Goal: Task Accomplishment & Management: Complete application form

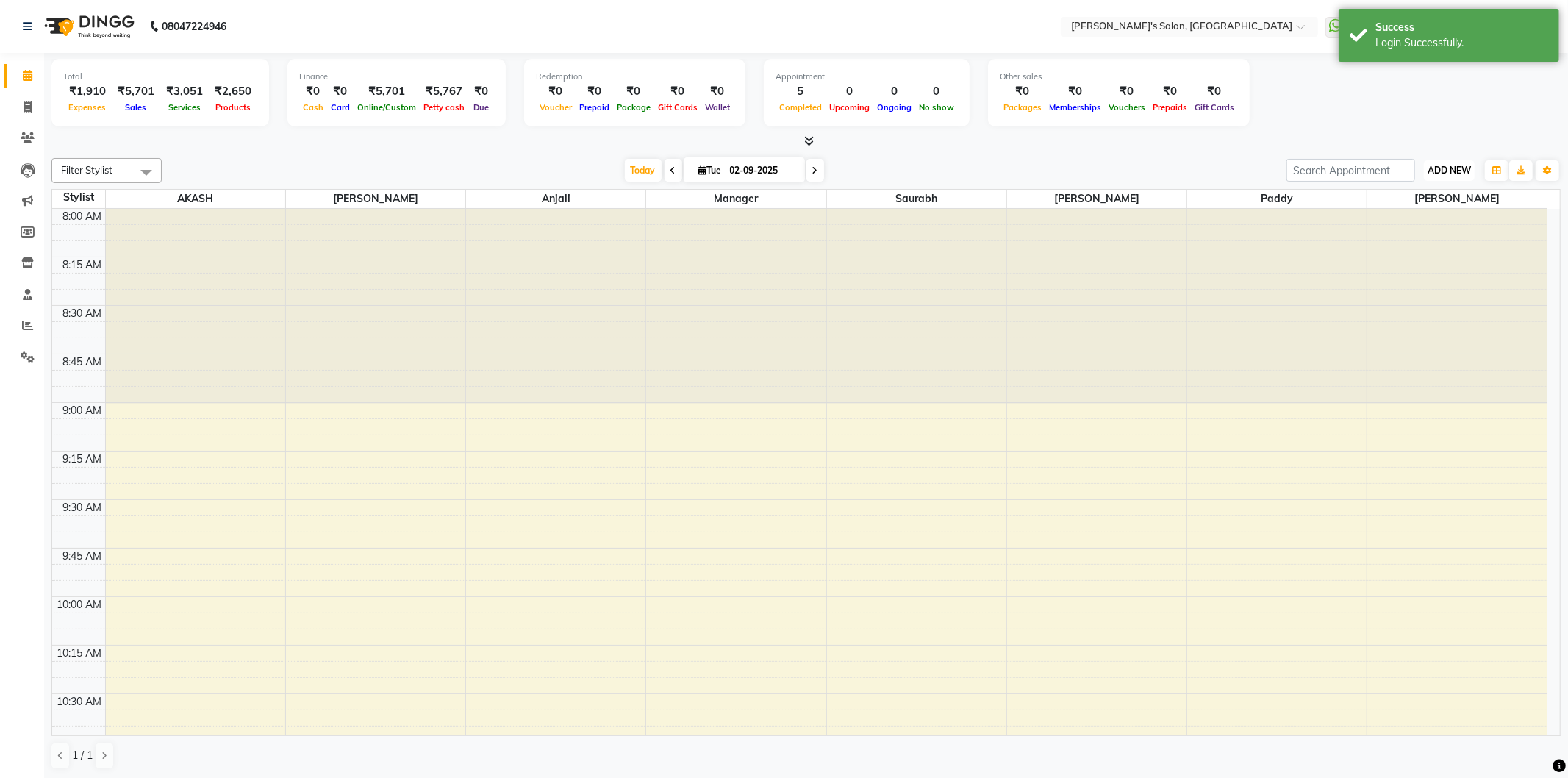
click at [1437, 167] on span "ADD NEW" at bounding box center [1449, 170] width 43 height 11
click at [1432, 240] on link "Add Expense" at bounding box center [1416, 236] width 116 height 19
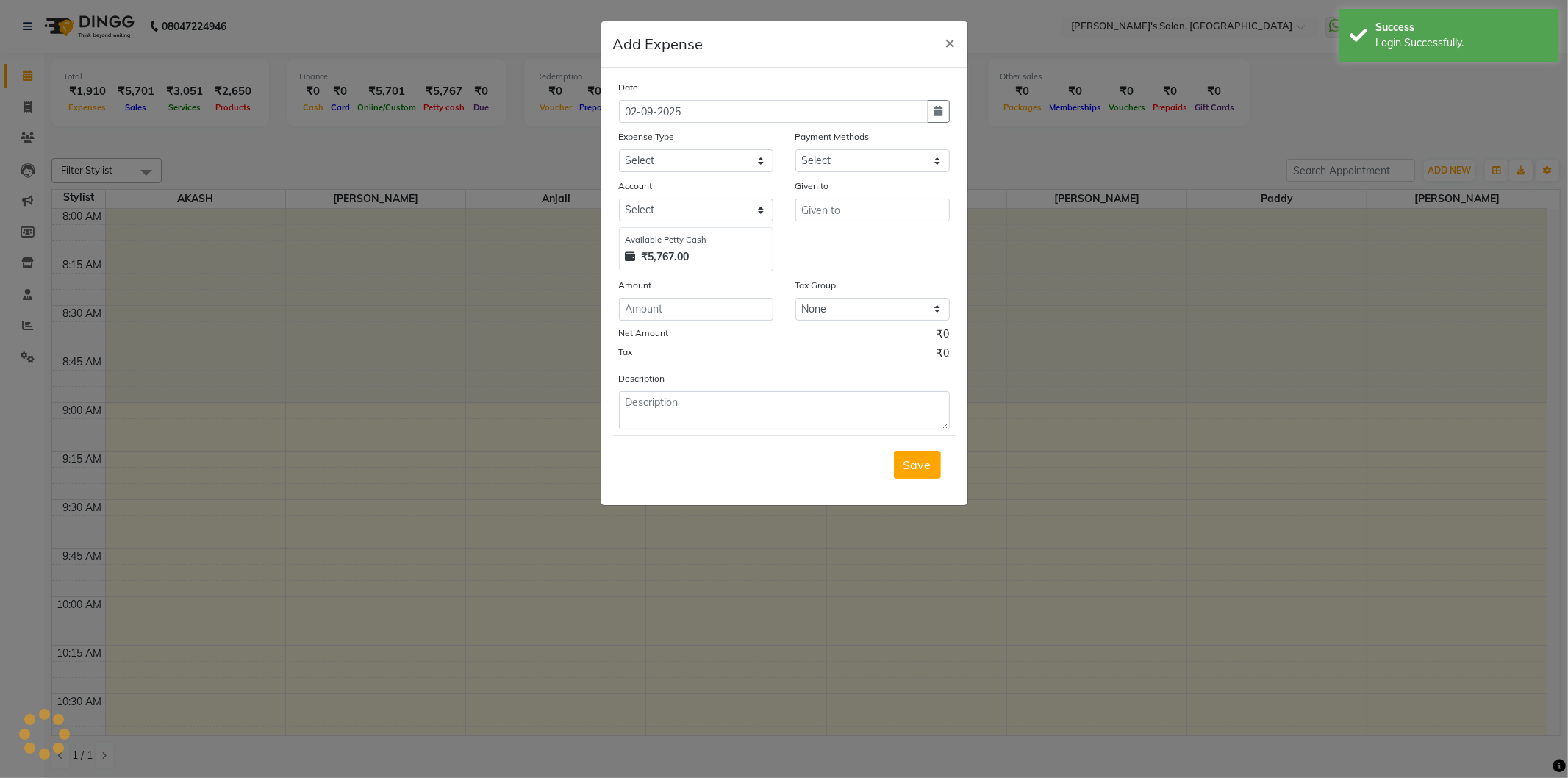
select select "1"
select select "6469"
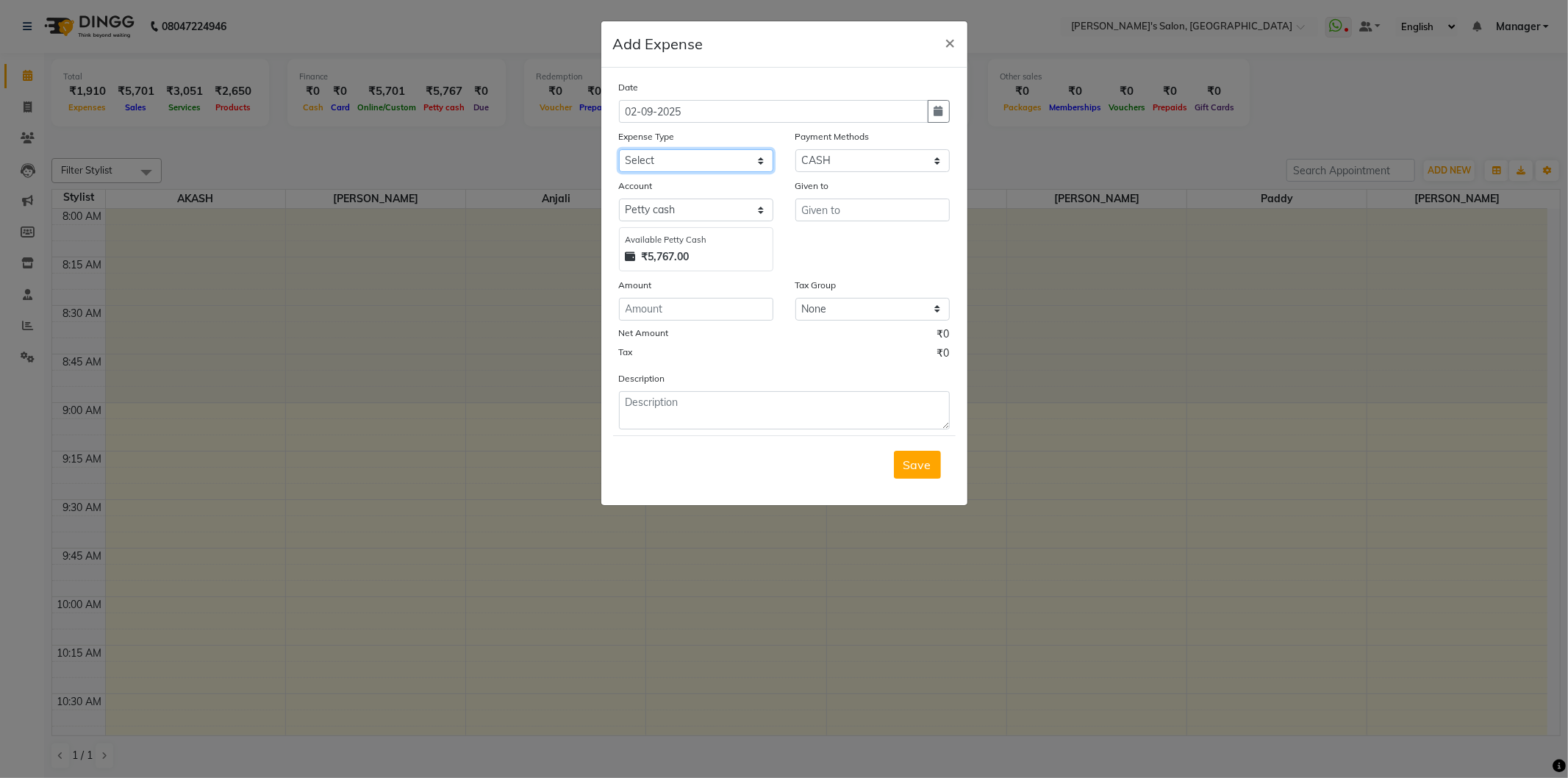
click at [744, 153] on select "Select Advance Salary BANK TRANFAR Cash transfer to hub Client Snacks DISTRIBUT…" at bounding box center [696, 160] width 154 height 22
select select "11136"
click at [619, 149] on select "Select Advance Salary BANK TRANFAR Cash transfer to hub Client Snacks DISTRIBUT…" at bounding box center [696, 160] width 154 height 22
click at [806, 202] on input "text" at bounding box center [872, 210] width 154 height 22
click at [817, 244] on span "Sau" at bounding box center [824, 241] width 22 height 15
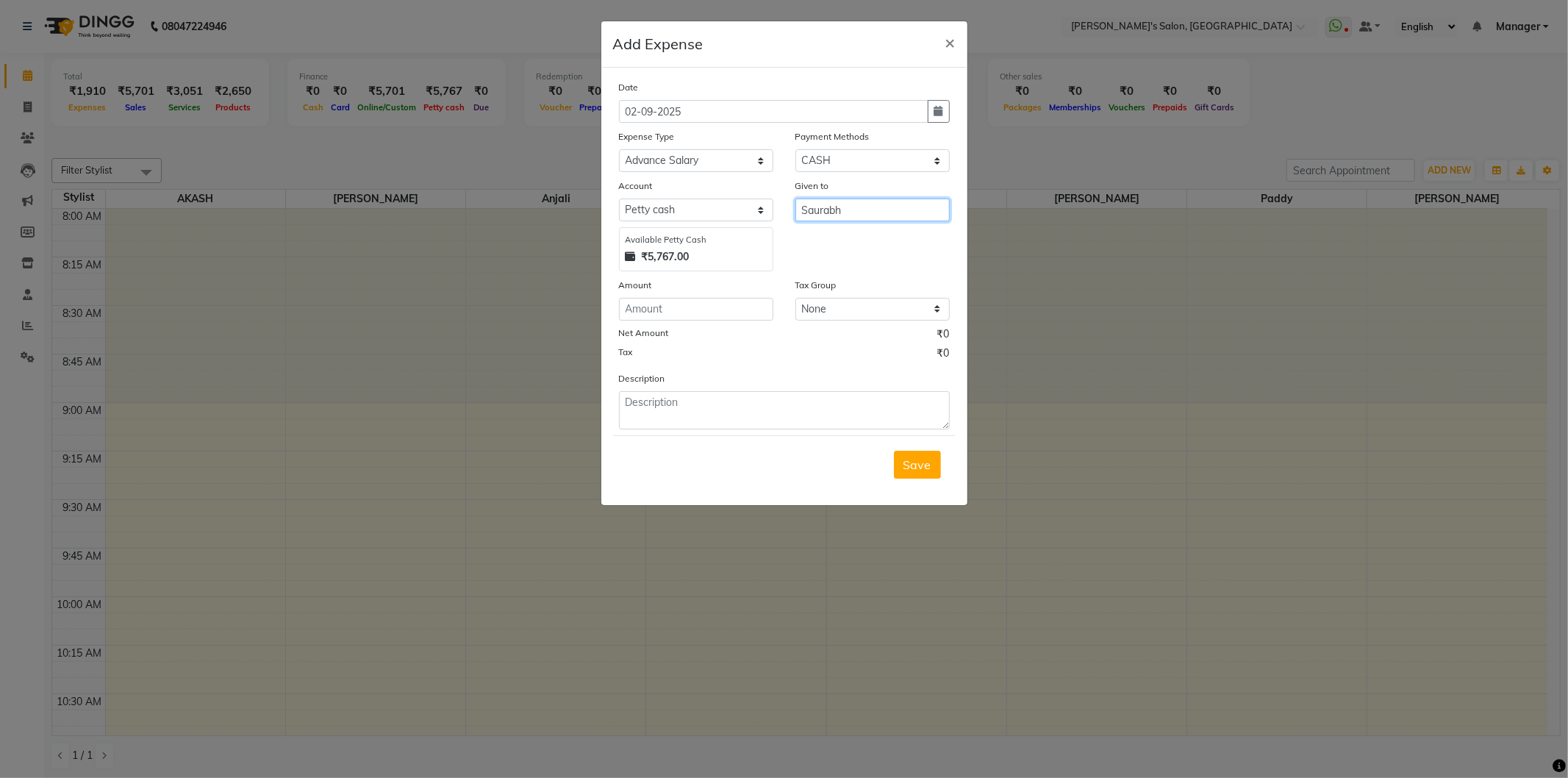
type input "Saurabh"
click at [703, 310] on input "number" at bounding box center [696, 309] width 154 height 22
type input "1000"
click at [726, 410] on textarea at bounding box center [784, 410] width 331 height 38
type textarea "Advance salary"
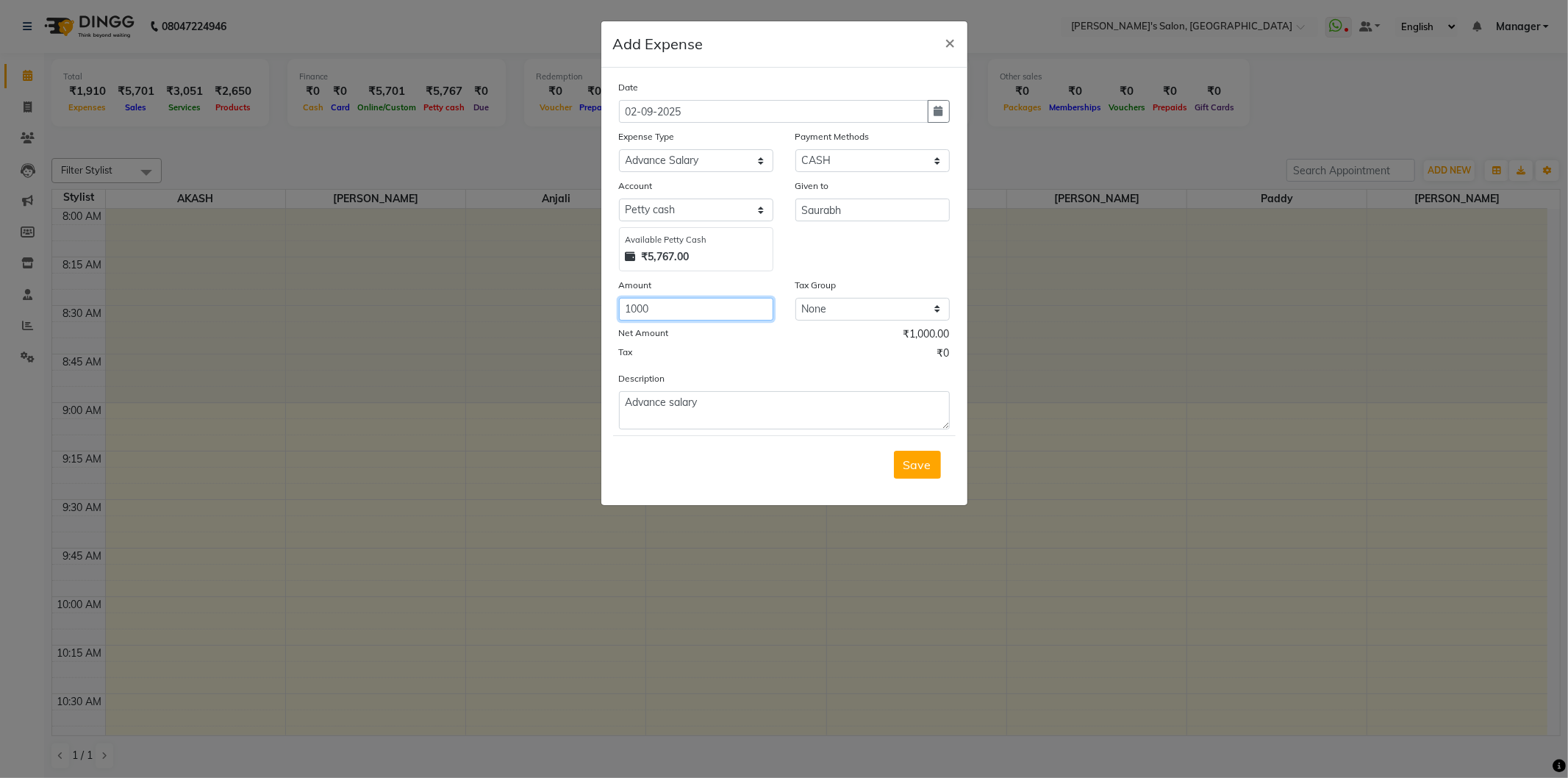
click at [678, 306] on input "1000" at bounding box center [696, 309] width 154 height 22
type input "1"
type input "500"
click at [920, 470] on span "Save" at bounding box center [917, 464] width 28 height 15
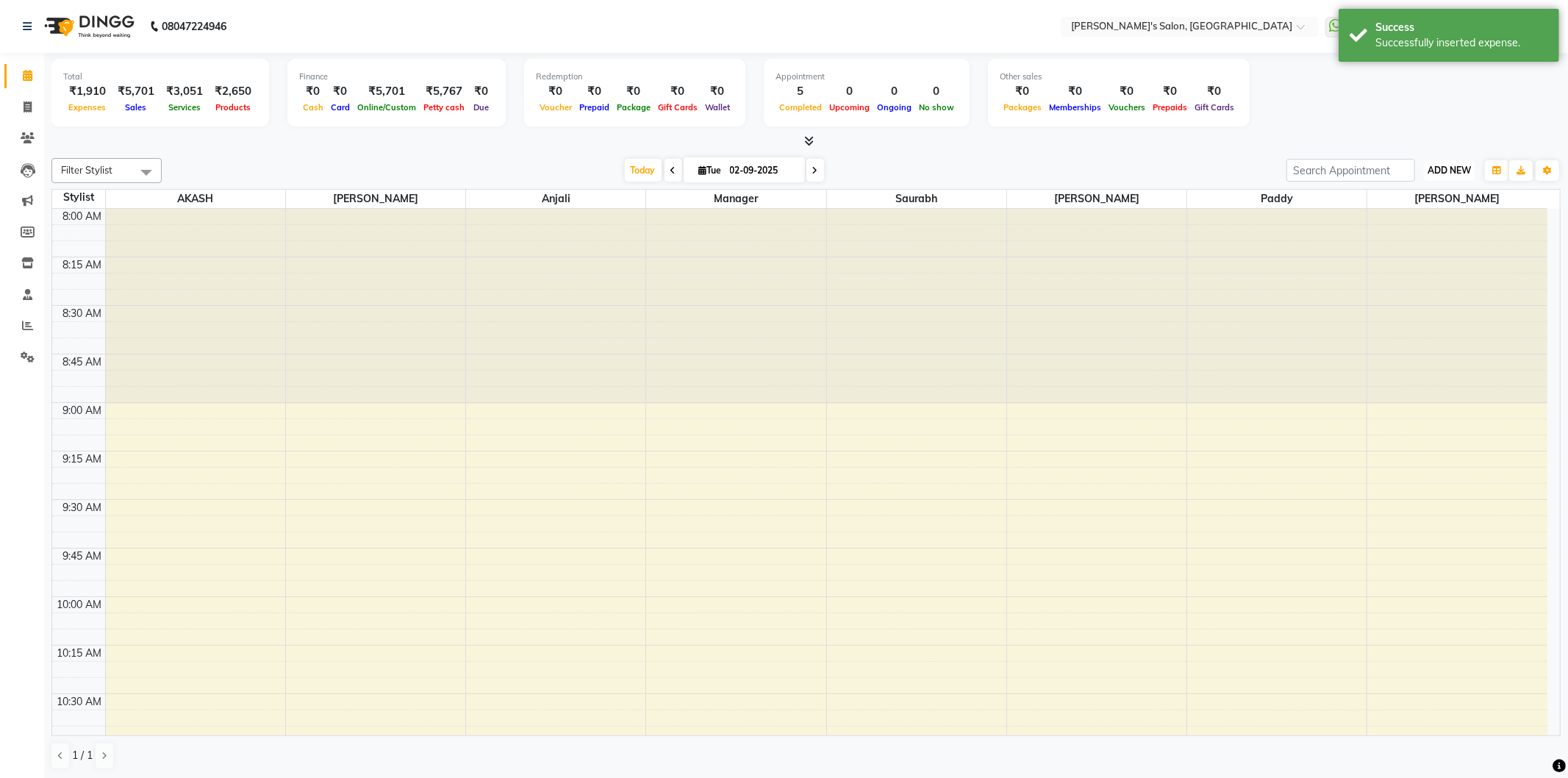
click at [1458, 173] on span "ADD NEW" at bounding box center [1449, 170] width 43 height 11
click at [1407, 240] on link "Add Expense" at bounding box center [1416, 236] width 116 height 19
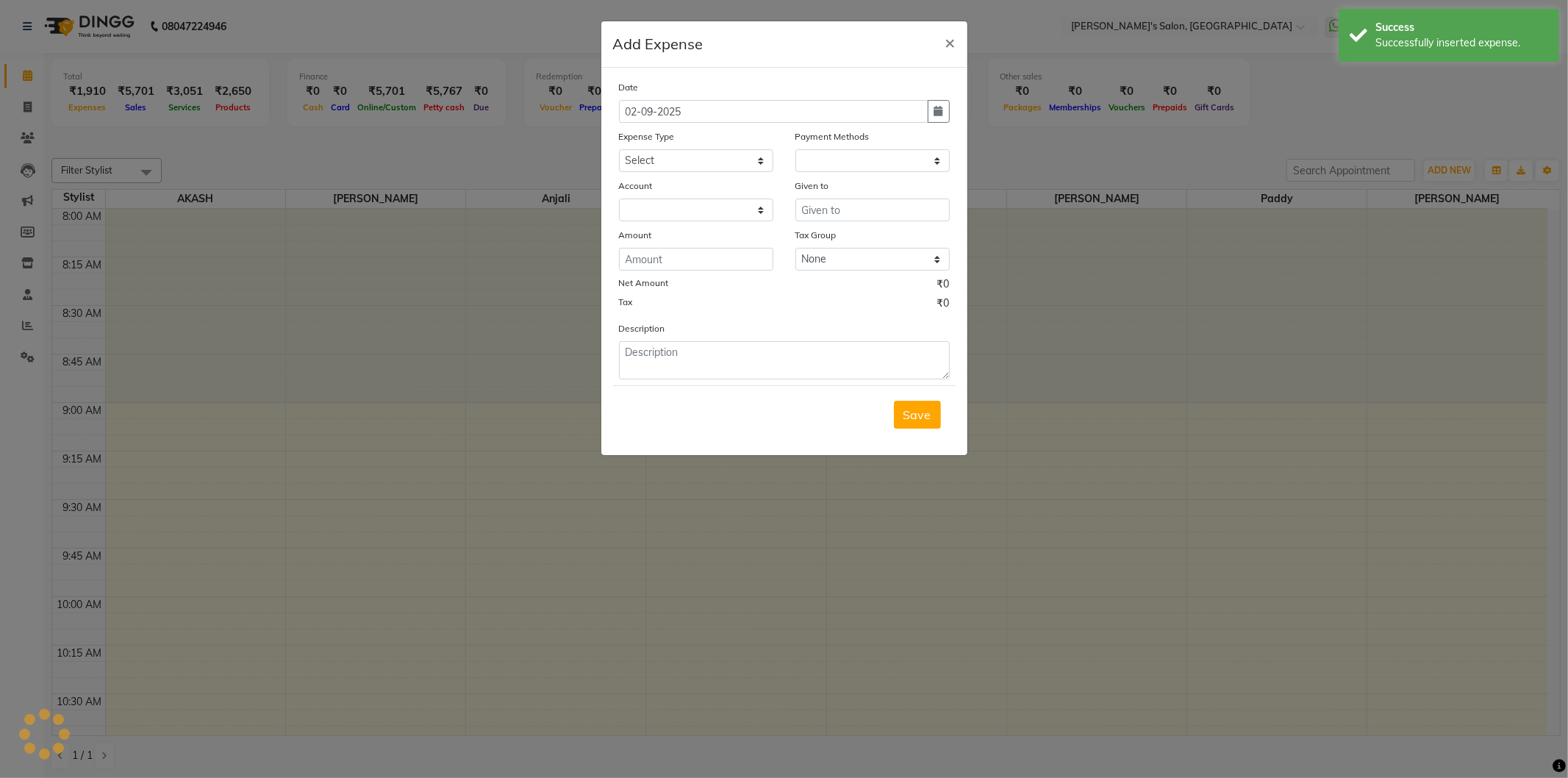
select select "1"
select select "6469"
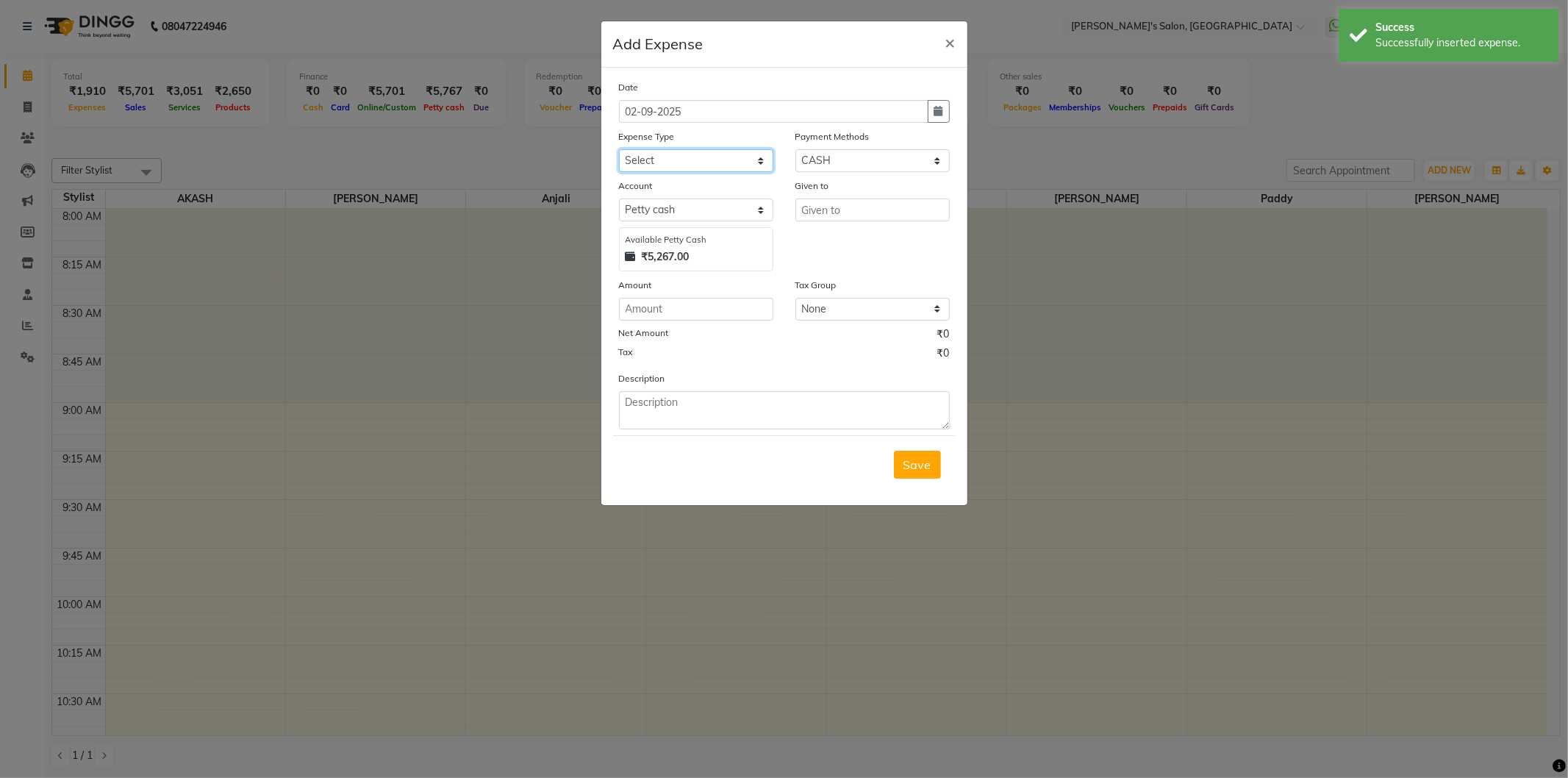
click at [763, 160] on select "Select Advance Salary BANK TRANFAR Cash transfer to hub Client Snacks DISTRIBUT…" at bounding box center [696, 160] width 154 height 22
select select "11136"
click at [619, 149] on select "Select Advance Salary BANK TRANFAR Cash transfer to hub Client Snacks DISTRIBUT…" at bounding box center [696, 160] width 154 height 22
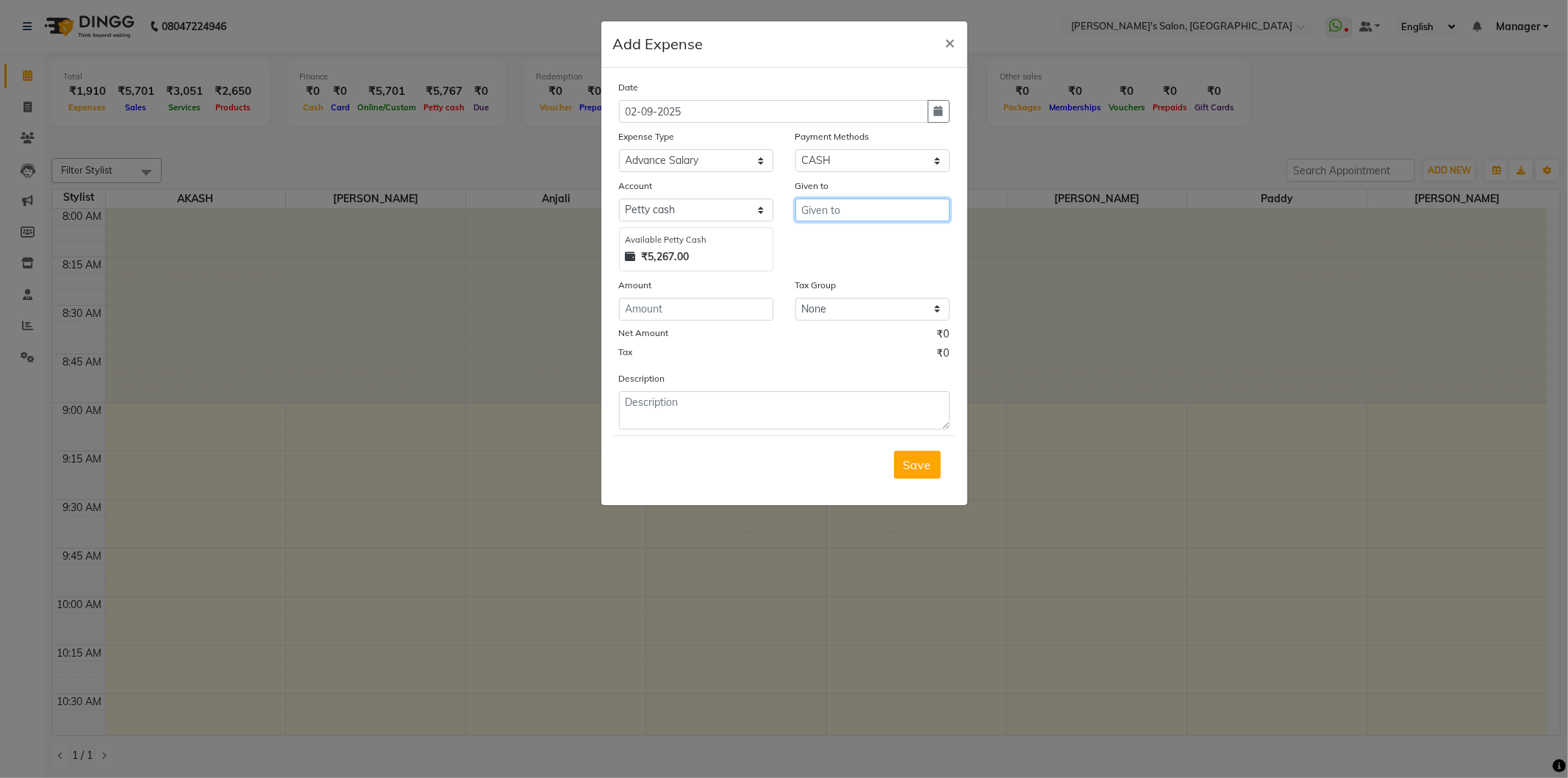
click at [826, 204] on input "text" at bounding box center [872, 210] width 154 height 22
click at [848, 239] on ngb-highlight "Pad dy" at bounding box center [831, 241] width 37 height 15
type input "Paddy"
click at [723, 313] on input "number" at bounding box center [696, 309] width 154 height 22
type input "1000"
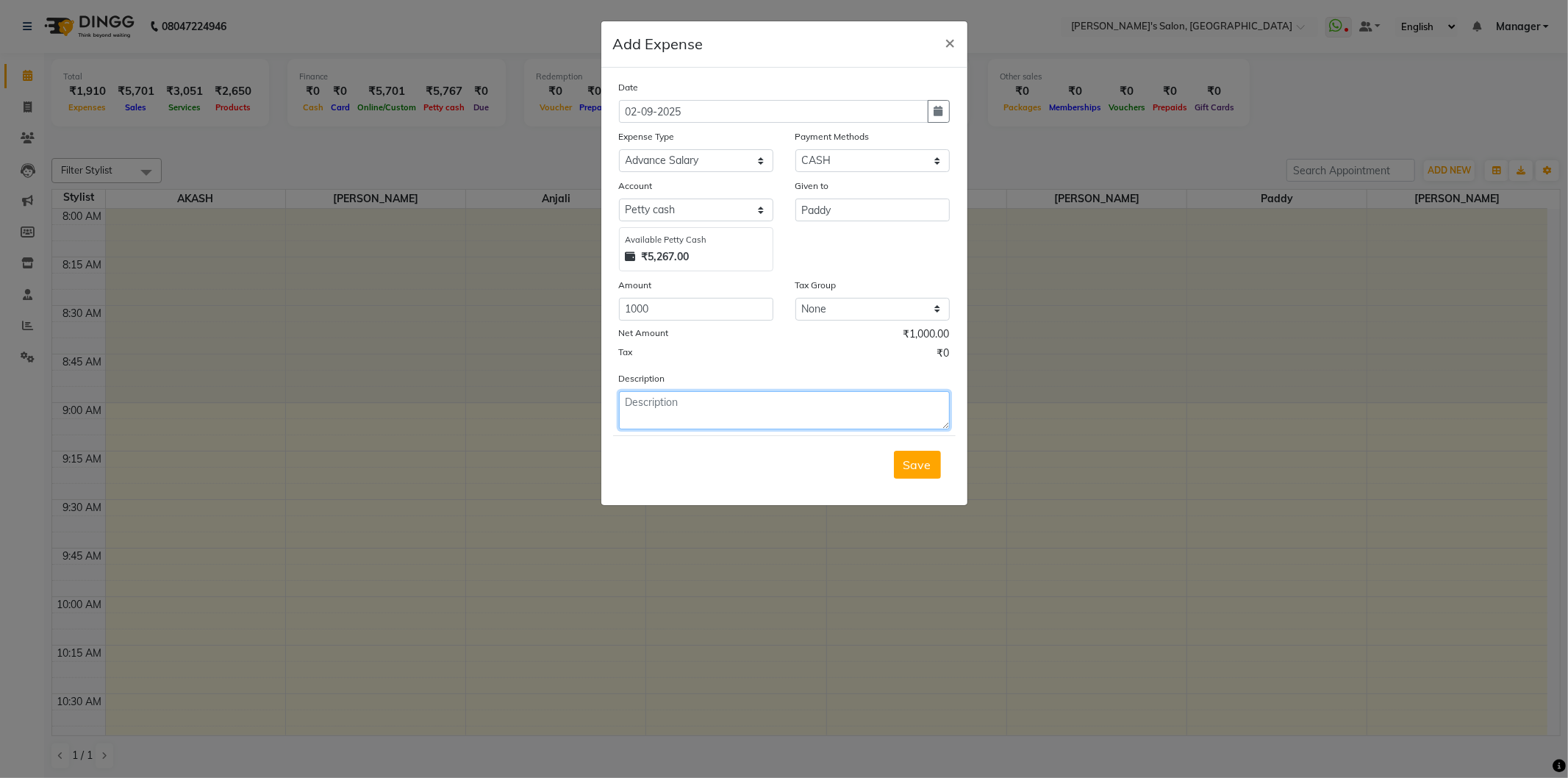
click at [726, 408] on textarea at bounding box center [784, 410] width 331 height 38
click at [682, 401] on textarea "Advance salry" at bounding box center [784, 410] width 331 height 38
type textarea "Advance salary"
click at [914, 459] on span "Save" at bounding box center [917, 464] width 28 height 15
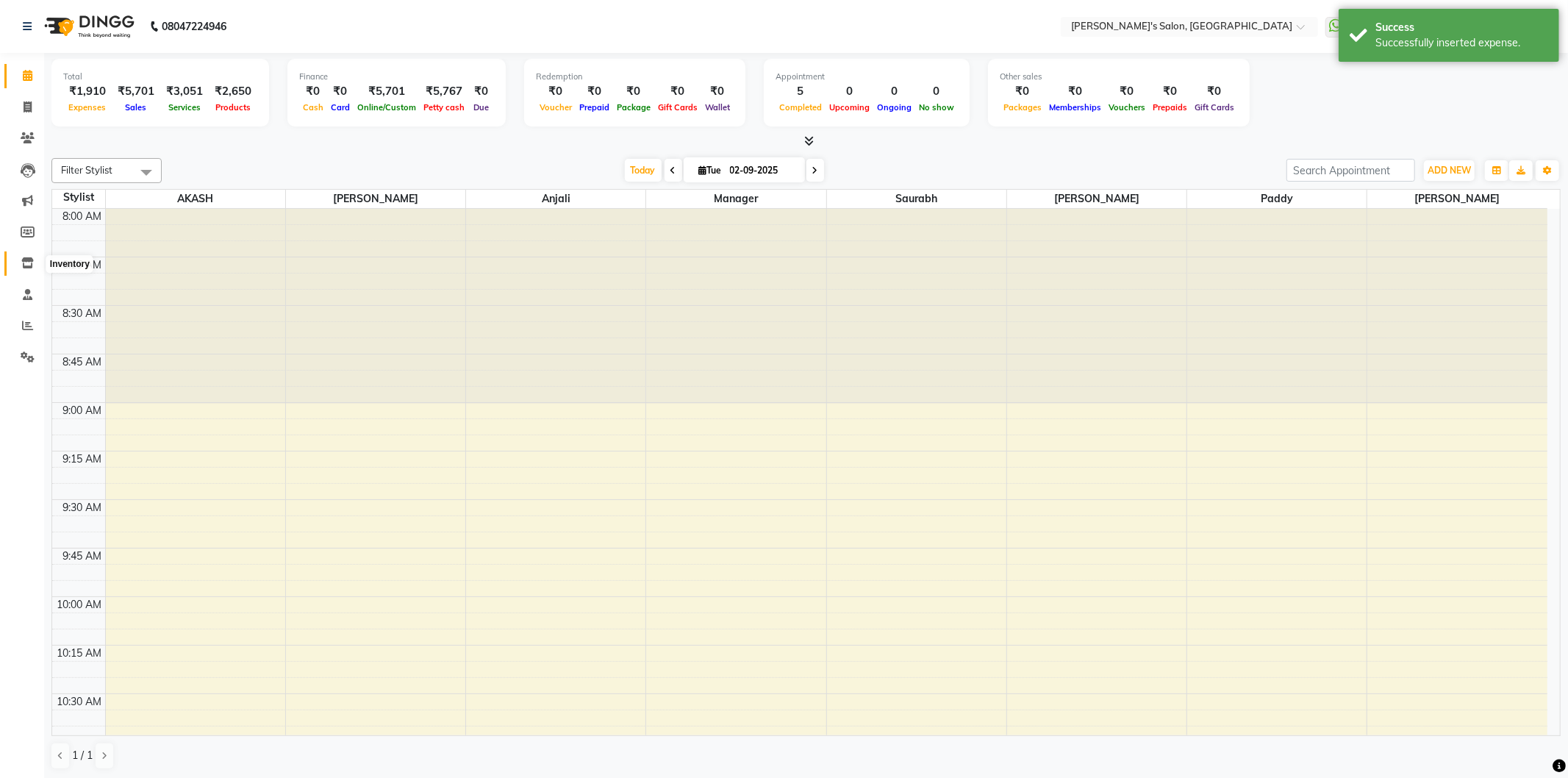
click at [27, 263] on icon at bounding box center [28, 263] width 13 height 11
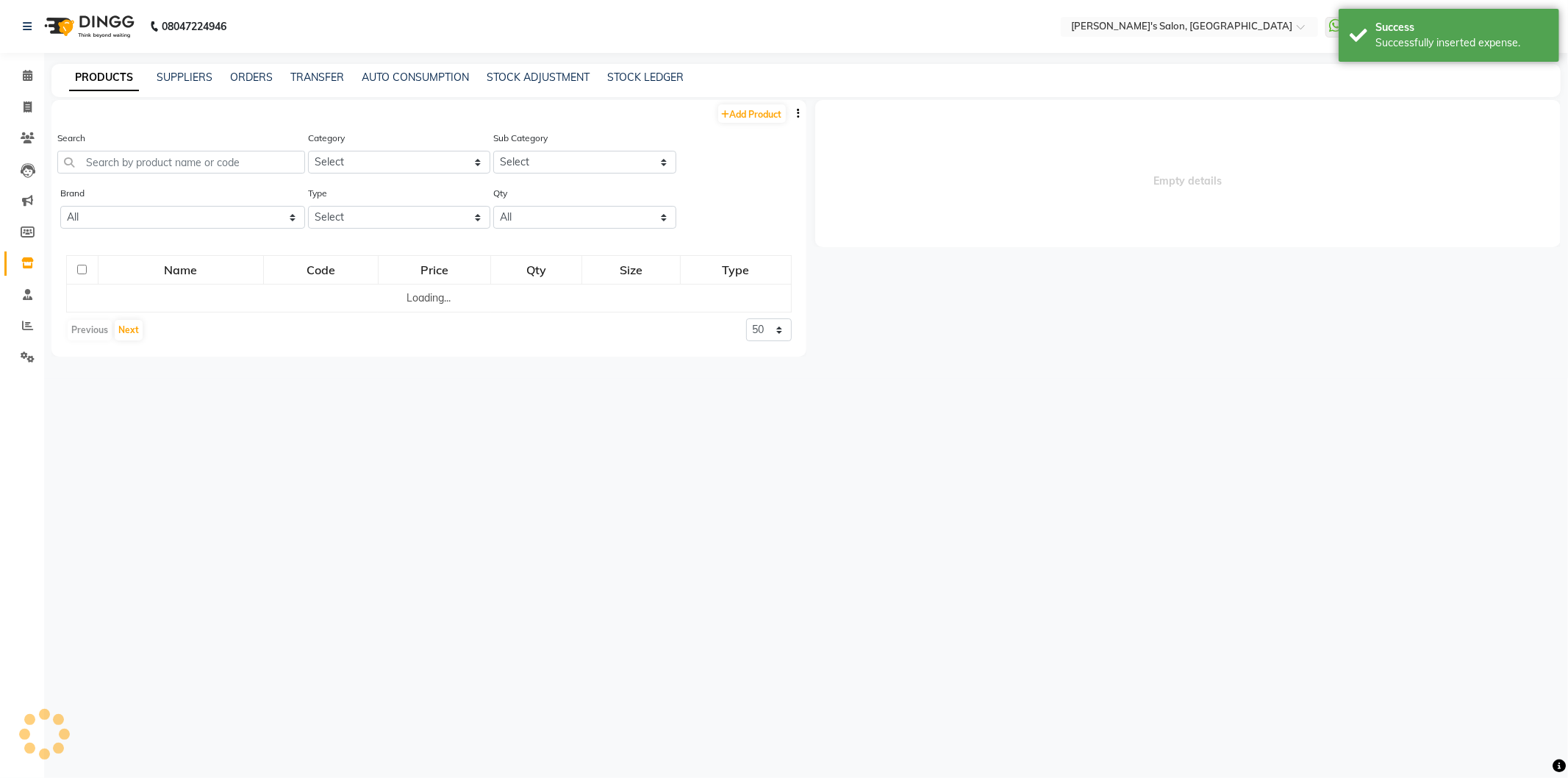
select select
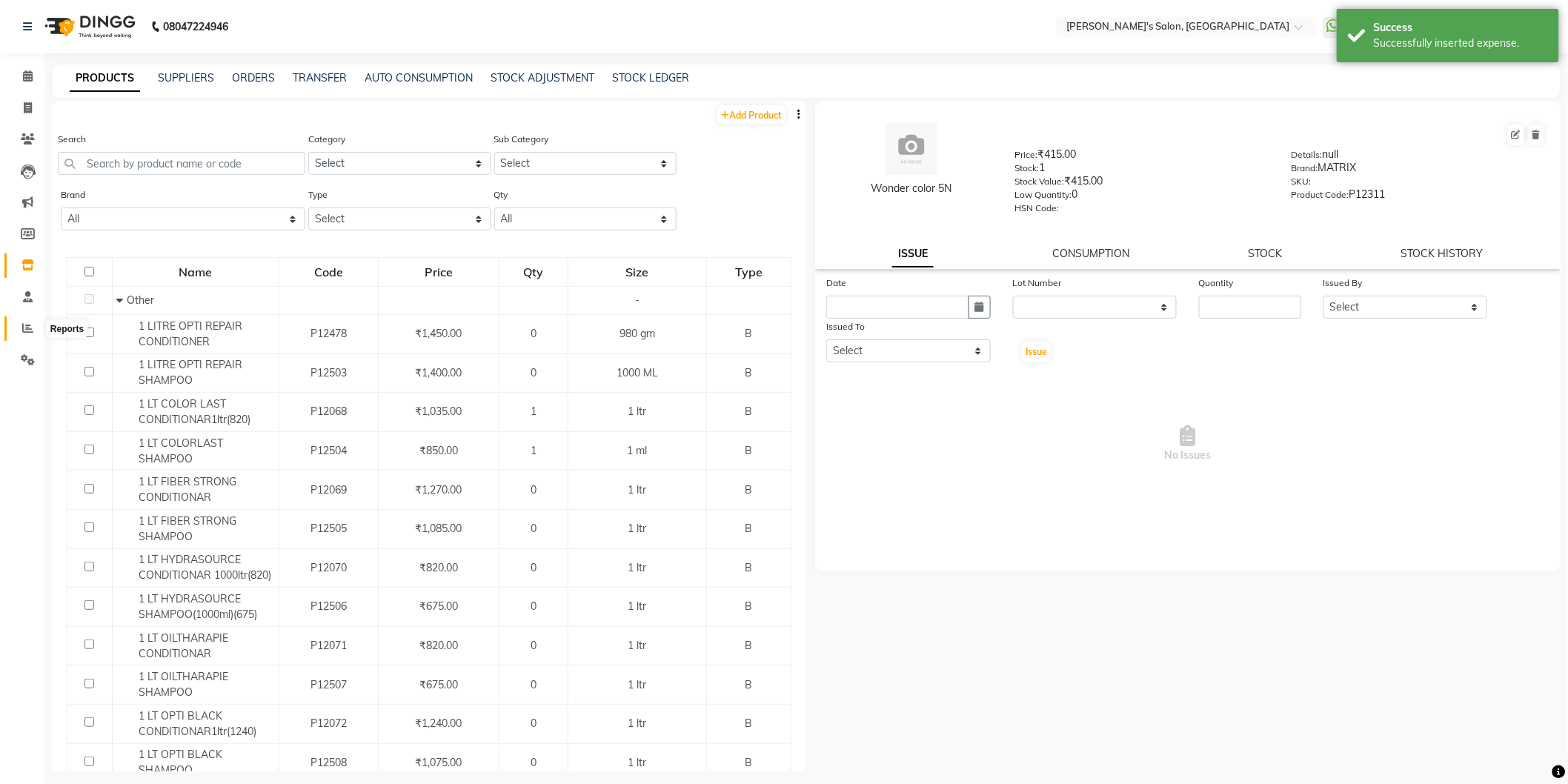
click at [28, 323] on icon at bounding box center [28, 327] width 11 height 11
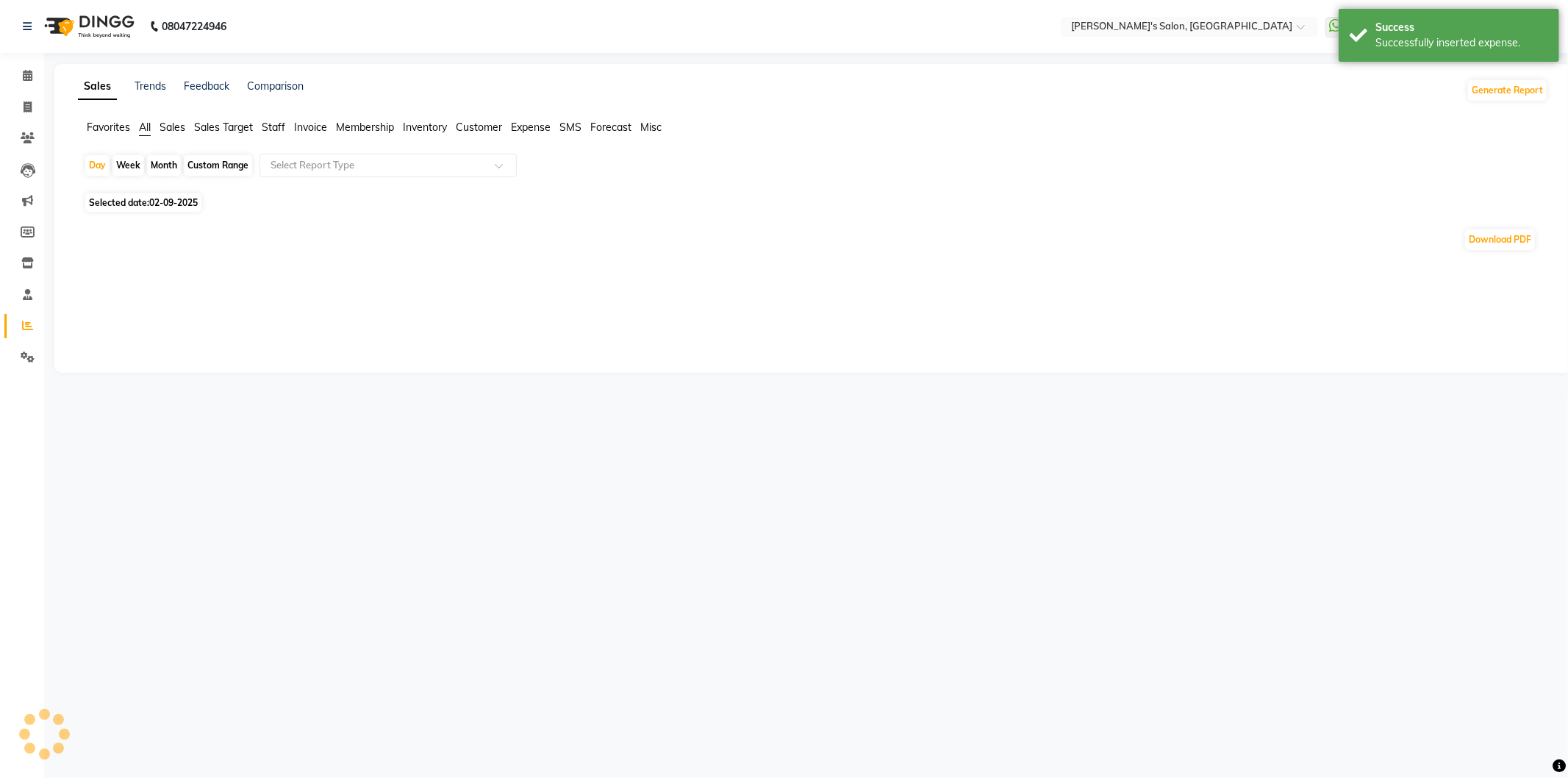
click at [540, 128] on span "Expense" at bounding box center [530, 127] width 40 height 13
click at [401, 165] on input "text" at bounding box center [374, 165] width 212 height 15
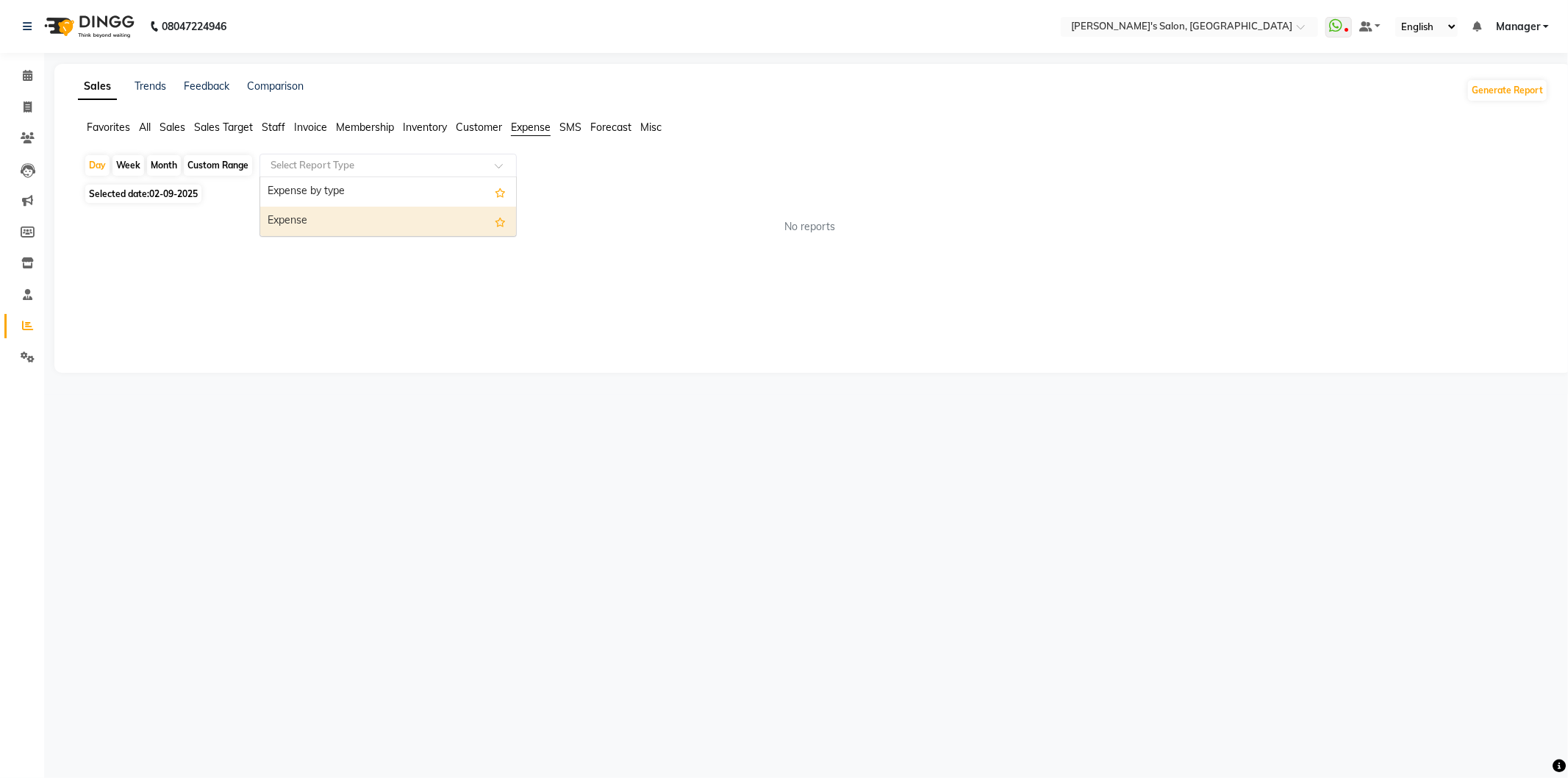
click at [375, 232] on div "Expense" at bounding box center [387, 221] width 256 height 29
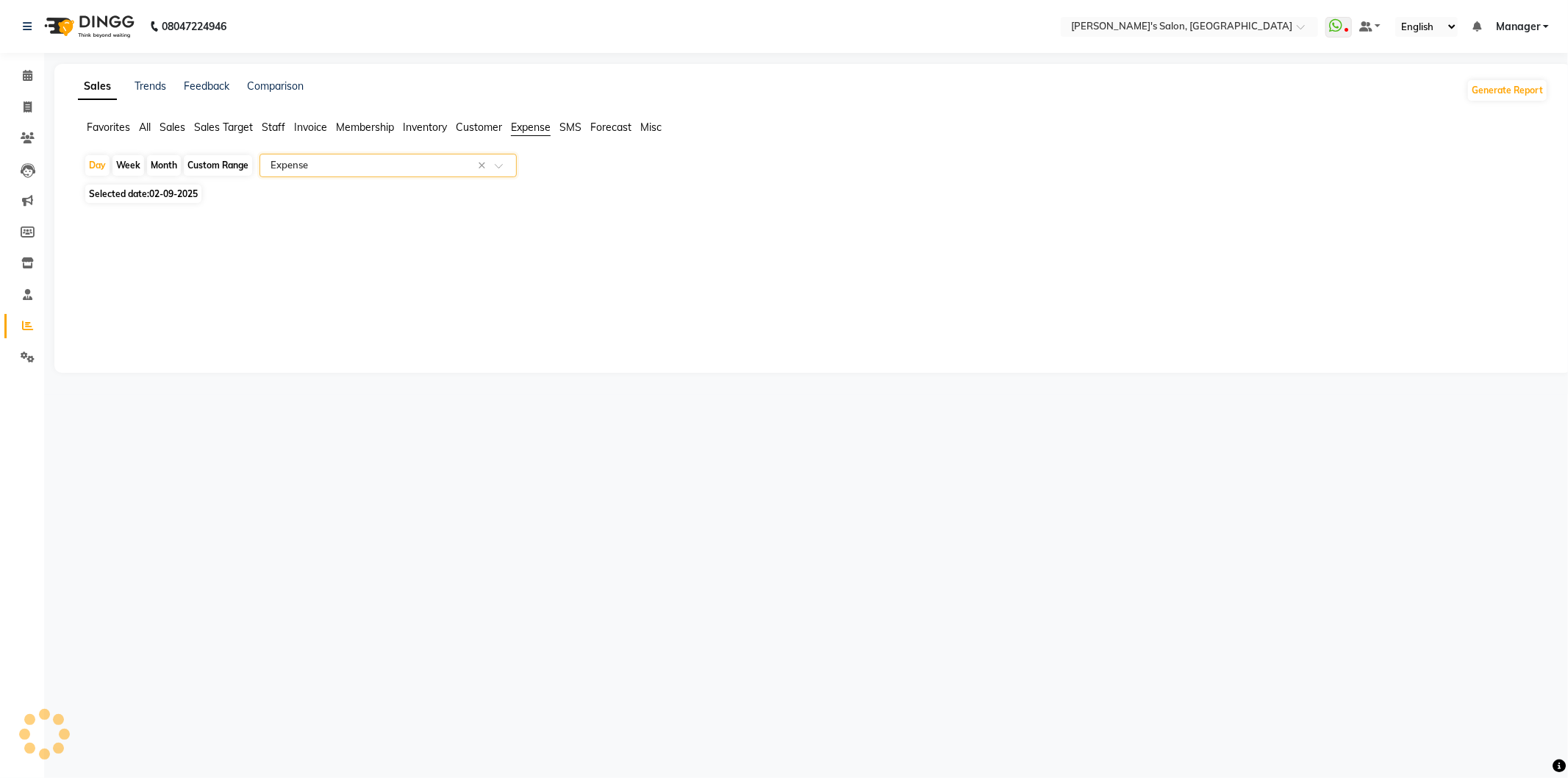
select select "full_report"
select select "csv"
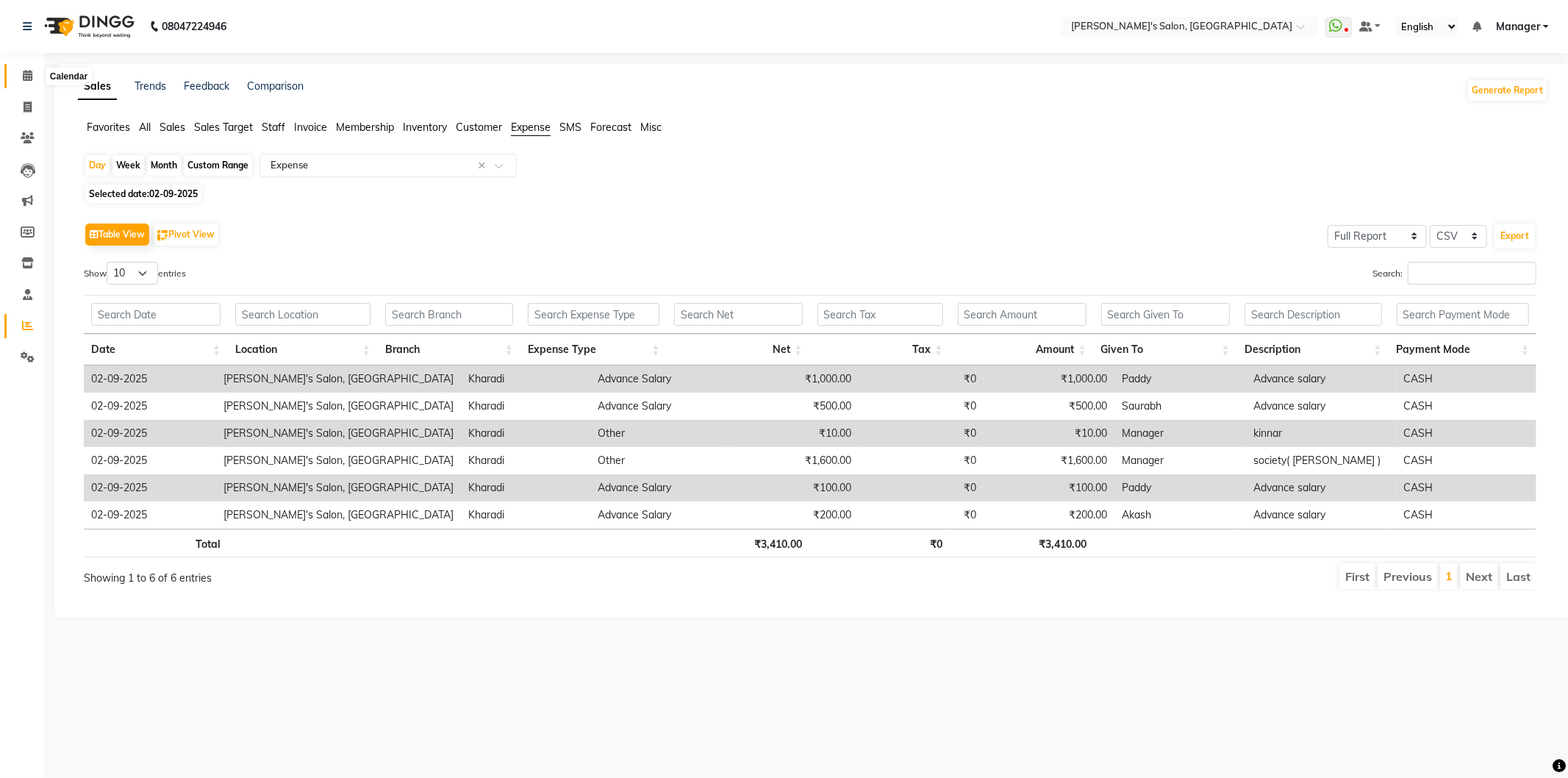
click at [28, 75] on icon at bounding box center [27, 75] width 9 height 11
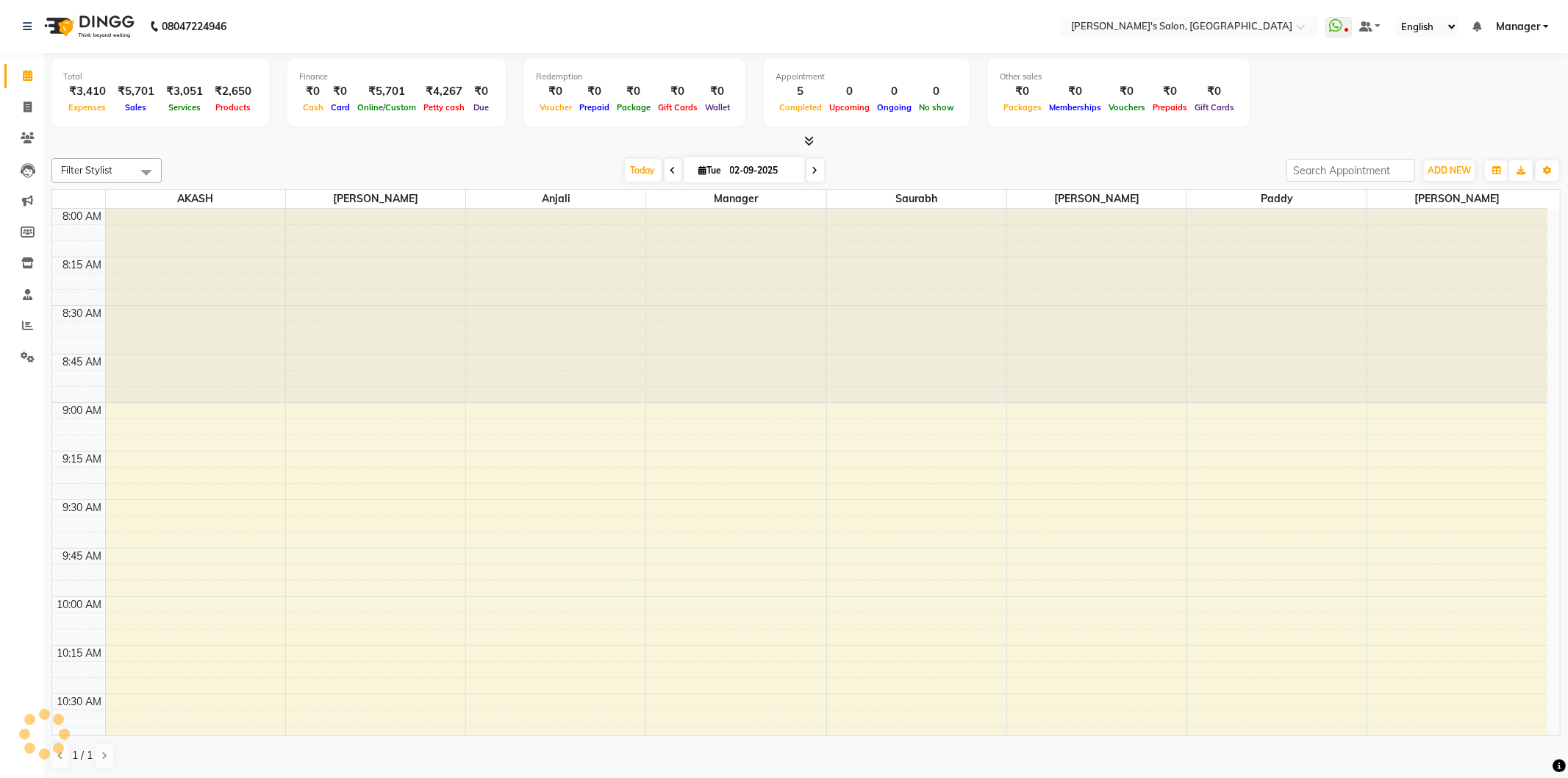
click at [1540, 24] on span "Manager" at bounding box center [1518, 27] width 44 height 16
click at [1502, 97] on link "Sign out" at bounding box center [1474, 101] width 134 height 22
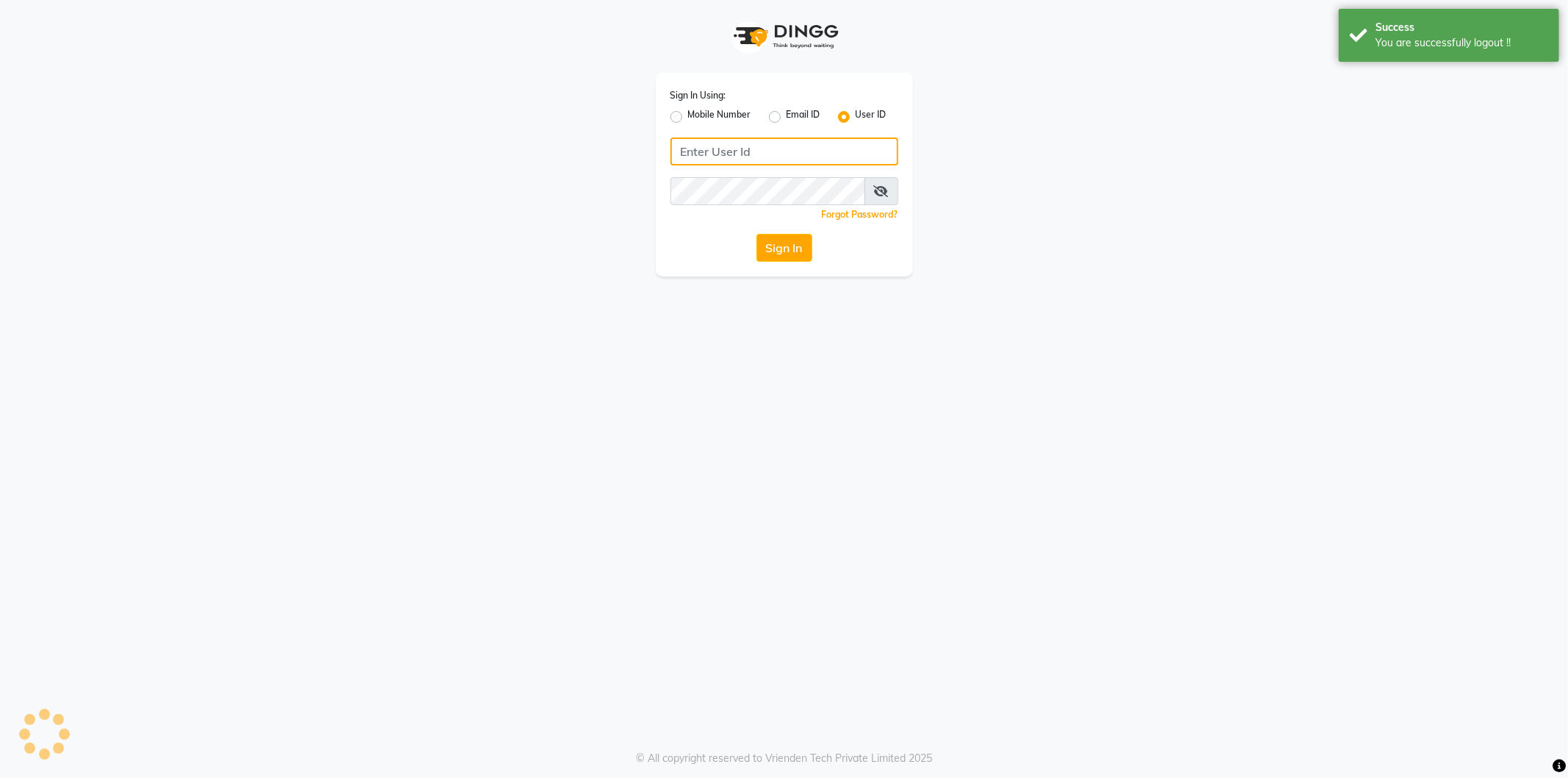
type input "8279543673"
click at [688, 114] on label "Mobile Number" at bounding box center [719, 117] width 63 height 17
click at [688, 114] on input "Mobile Number" at bounding box center [692, 113] width 9 height 9
radio input "true"
radio input "false"
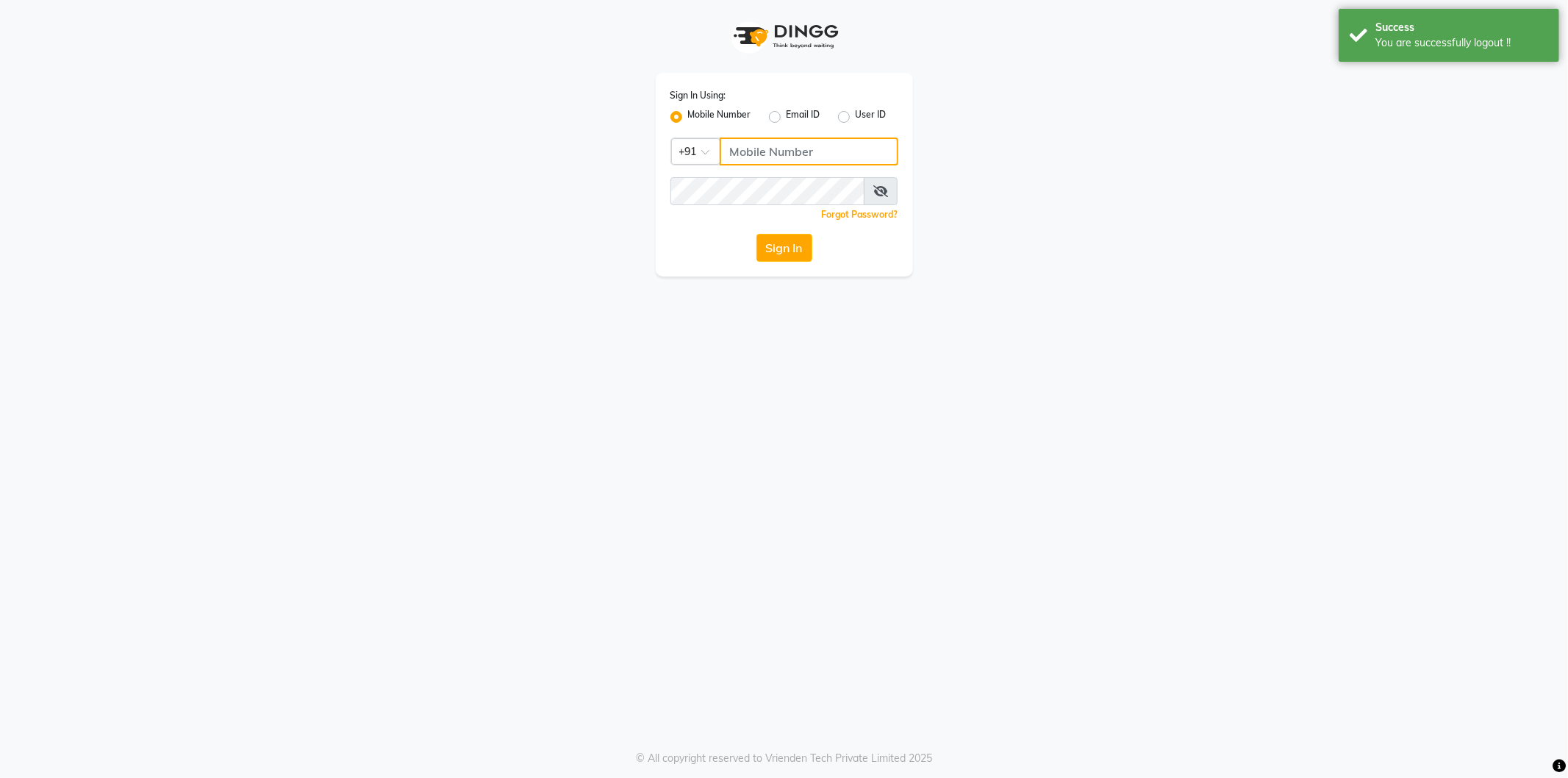
click at [790, 153] on input "Username" at bounding box center [809, 152] width 179 height 28
type input "8279543673"
drag, startPoint x: 785, startPoint y: 254, endPoint x: 777, endPoint y: 250, distance: 8.9
click at [783, 254] on button "Sign In" at bounding box center [784, 248] width 56 height 28
